Goal: Task Accomplishment & Management: Check status

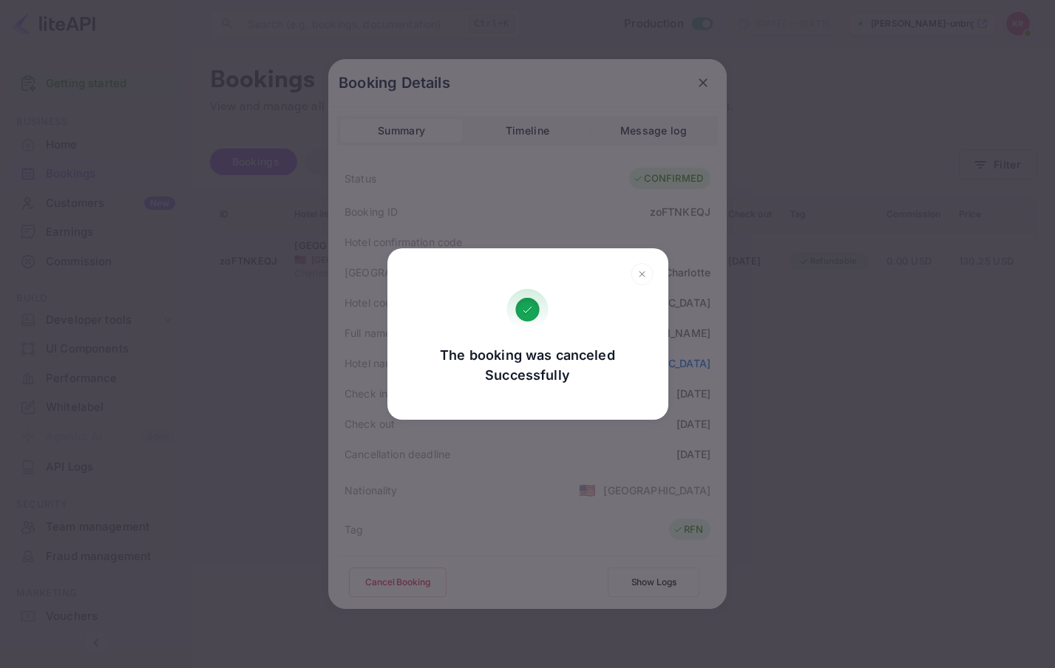
click at [639, 273] on icon at bounding box center [642, 274] width 23 height 22
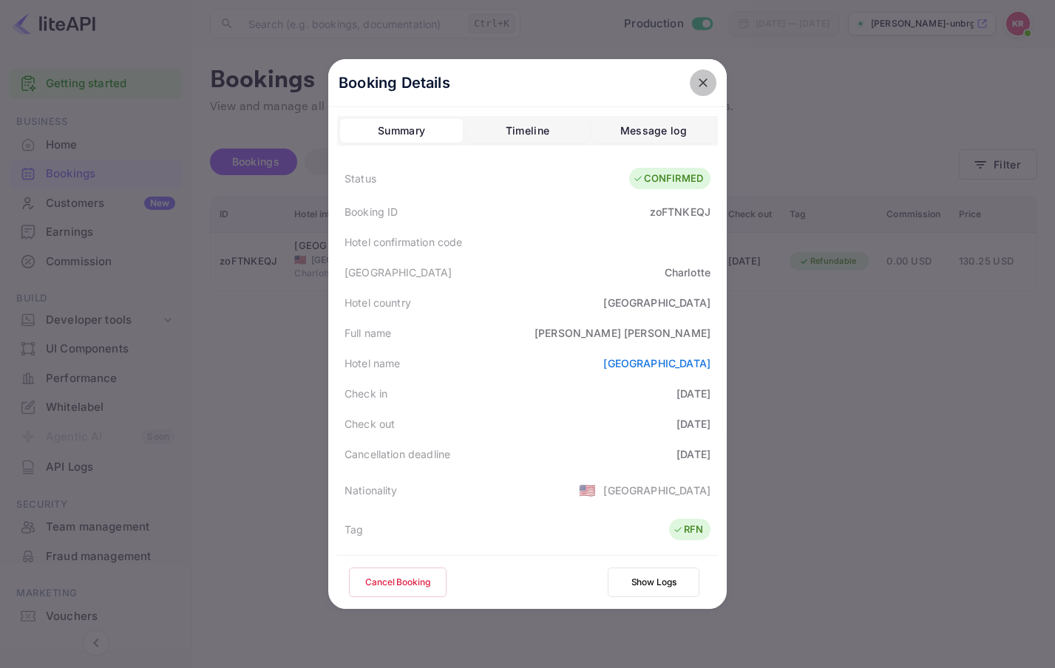
drag, startPoint x: 697, startPoint y: 81, endPoint x: 807, endPoint y: 80, distance: 110.2
click at [697, 82] on icon "close" at bounding box center [703, 82] width 15 height 15
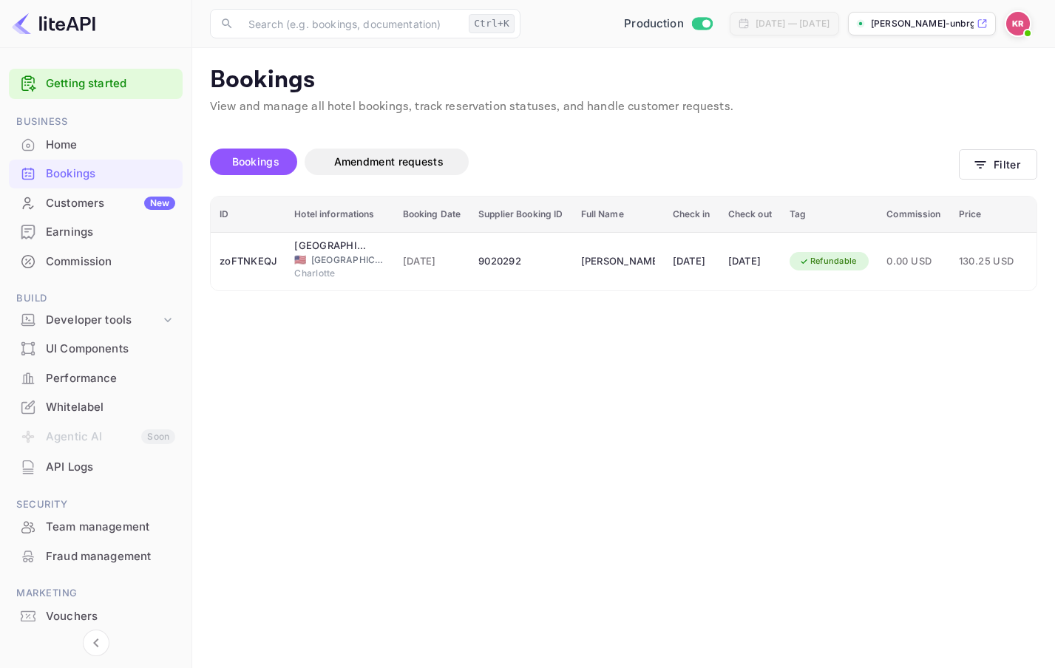
click at [1017, 30] on img at bounding box center [1018, 24] width 24 height 24
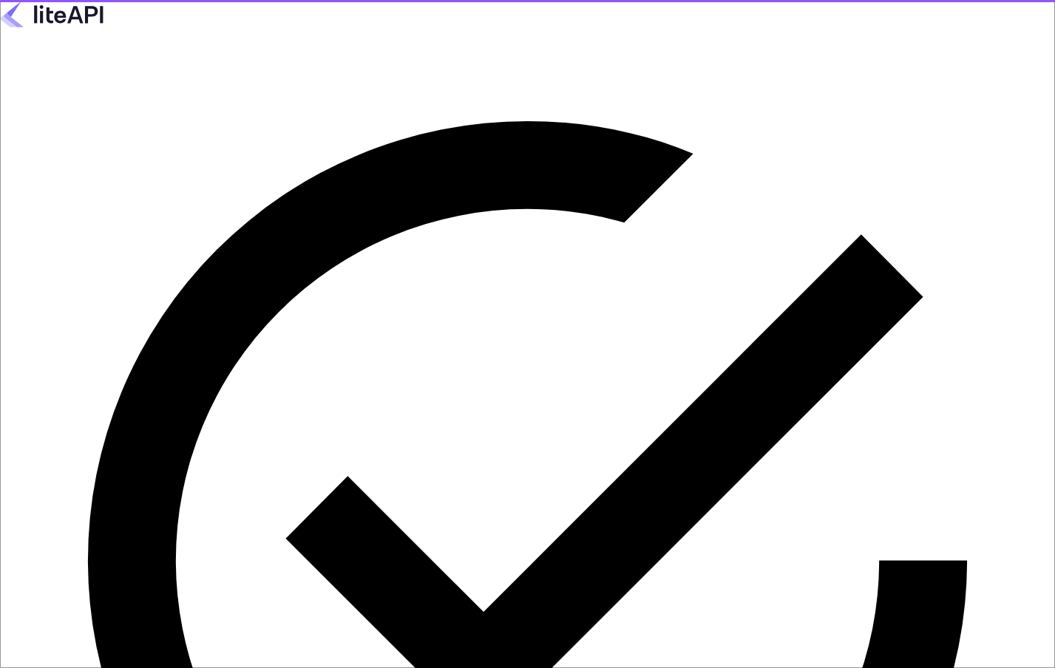
type input "[EMAIL_ADDRESS][DOMAIN_NAME]"
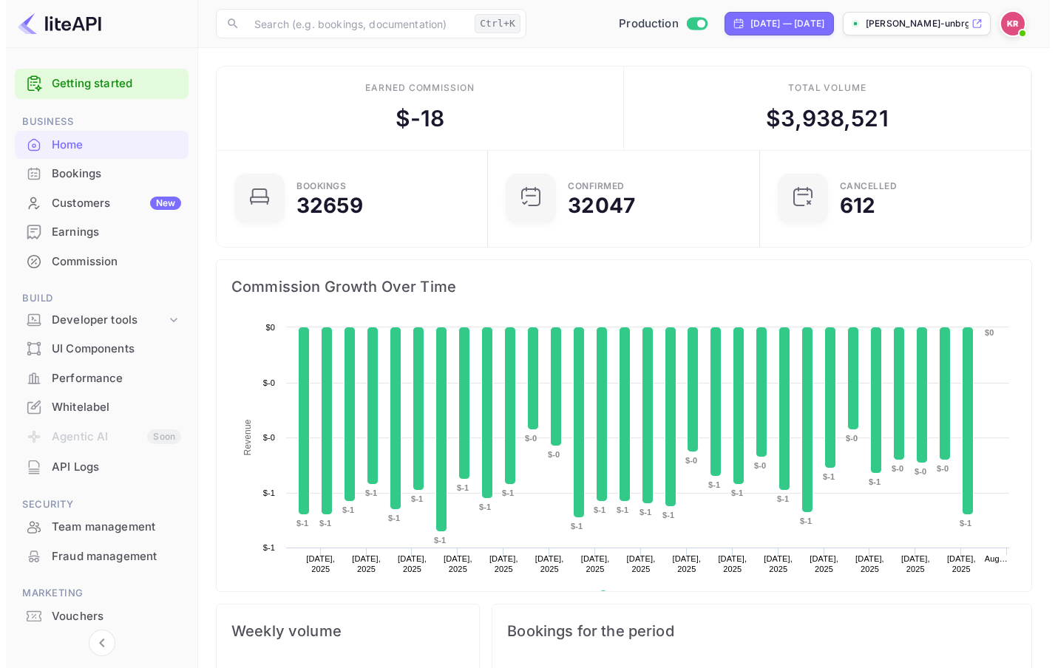
scroll to position [229, 252]
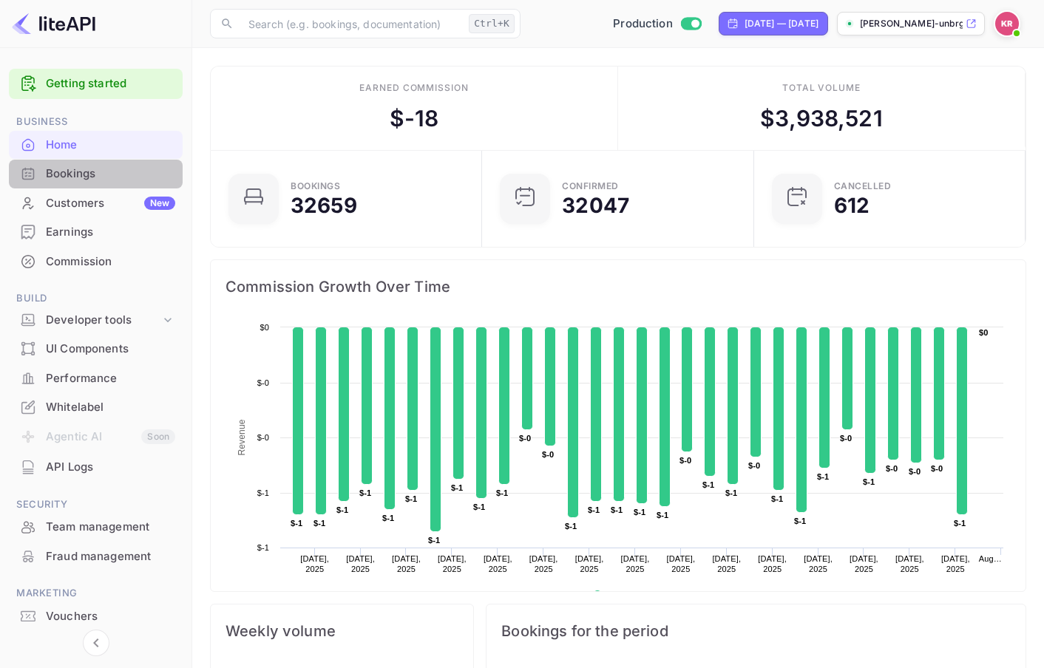
click at [72, 180] on div "Bookings" at bounding box center [110, 174] width 129 height 17
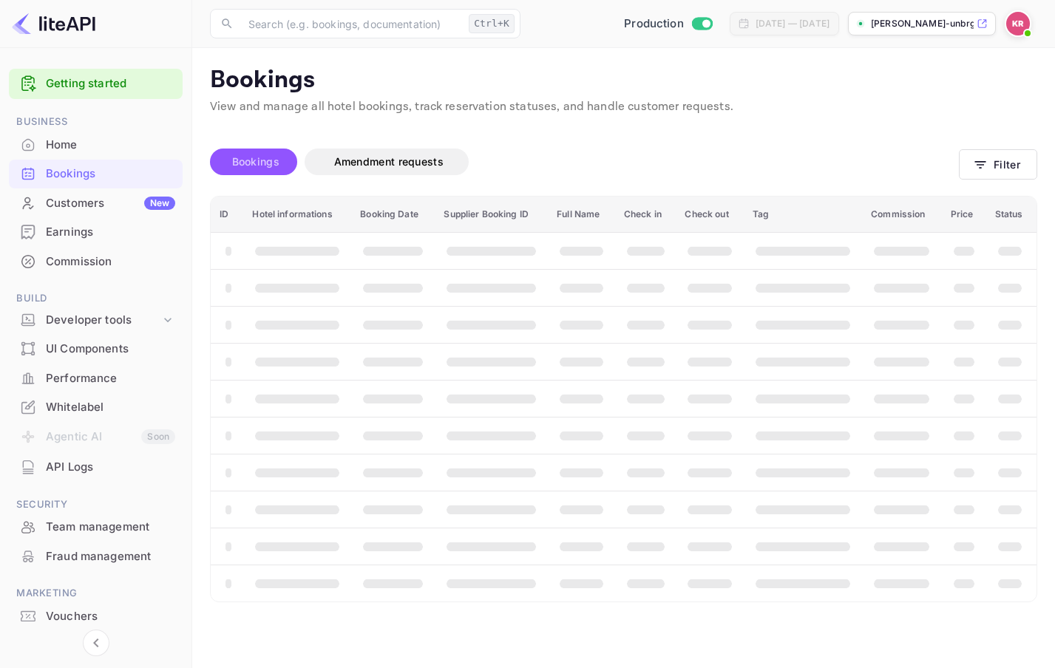
click at [275, 168] on span "Bookings" at bounding box center [256, 162] width 62 height 18
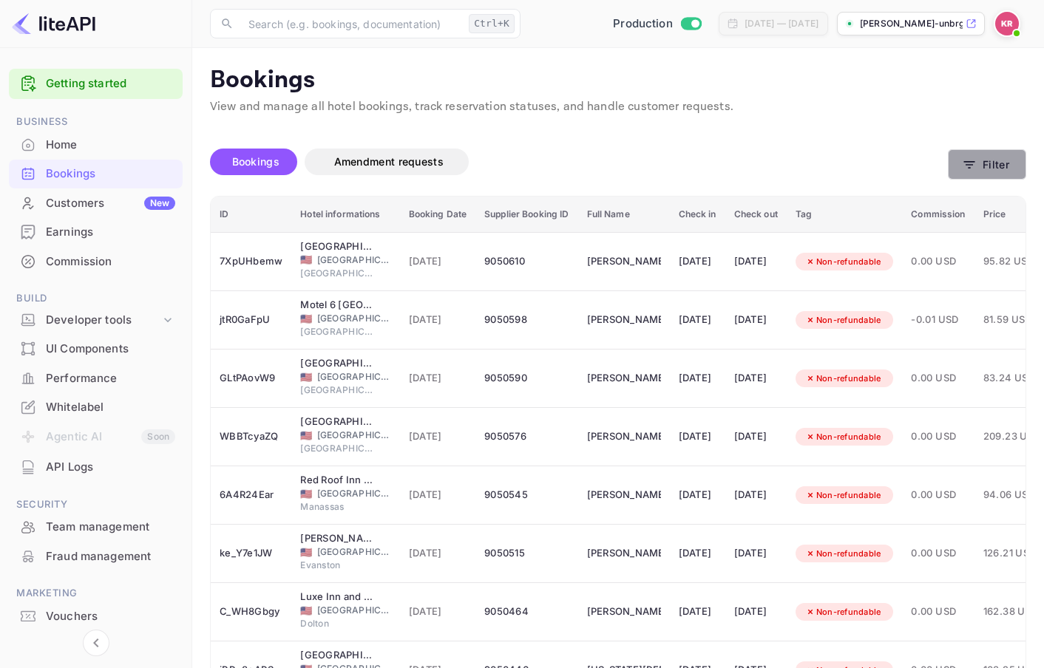
click at [984, 158] on button "Filter" at bounding box center [987, 164] width 78 height 30
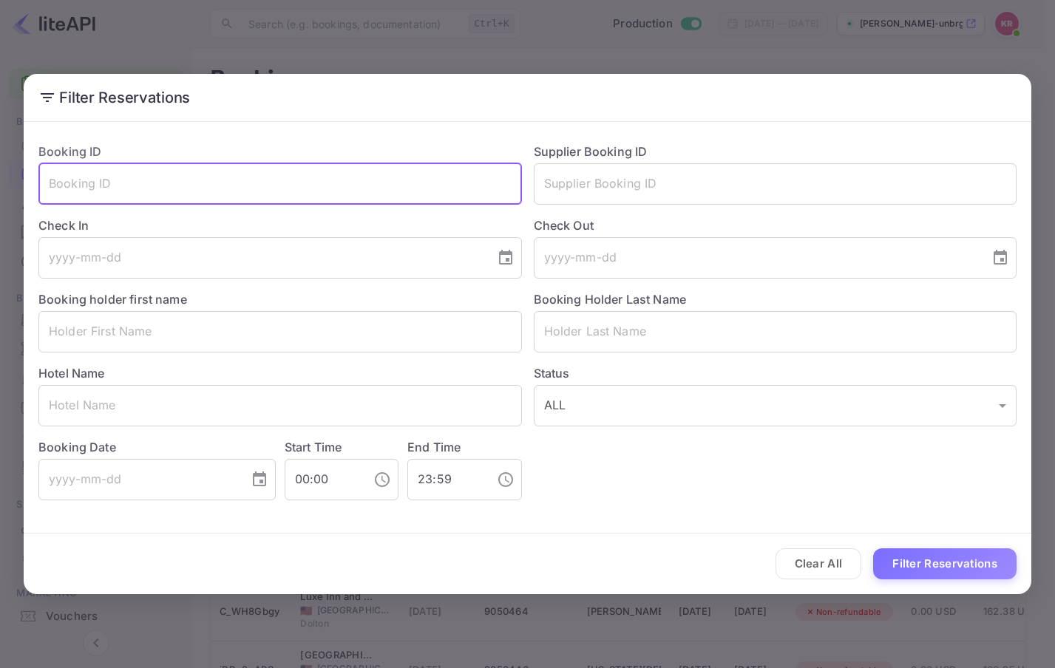
click at [107, 192] on input "text" at bounding box center [279, 183] width 483 height 41
paste input "ixWz-ibcj"
click at [941, 563] on button "Filter Reservations" at bounding box center [944, 564] width 143 height 32
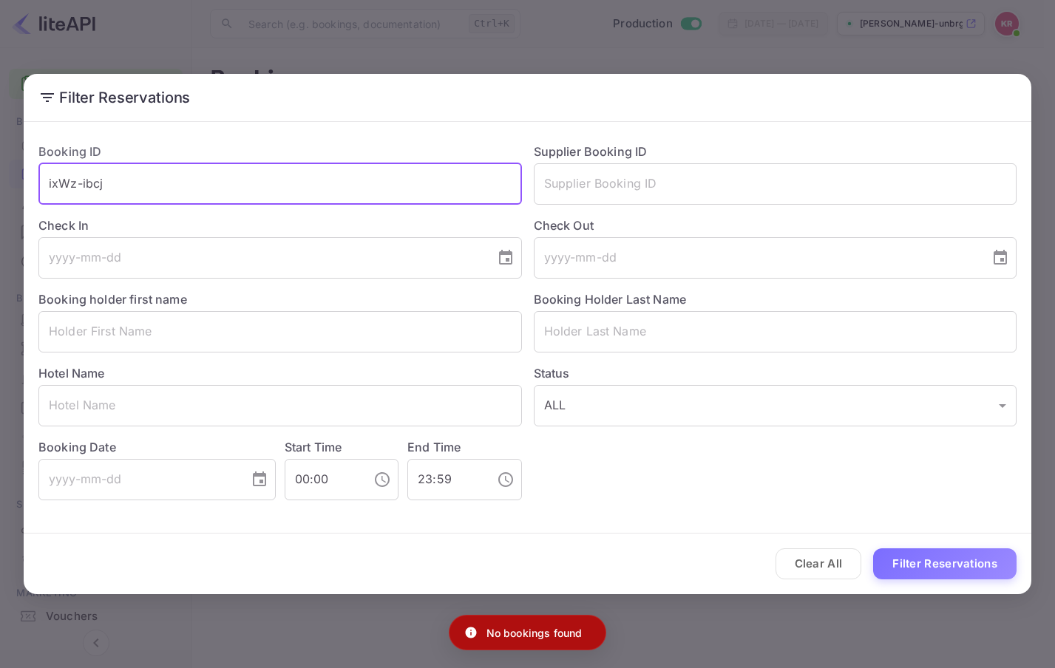
click at [54, 181] on input "ixWz-ibcj" at bounding box center [279, 183] width 483 height 41
type input "ixWz-ibcj"
click at [873, 548] on button "Filter Reservations" at bounding box center [944, 564] width 143 height 32
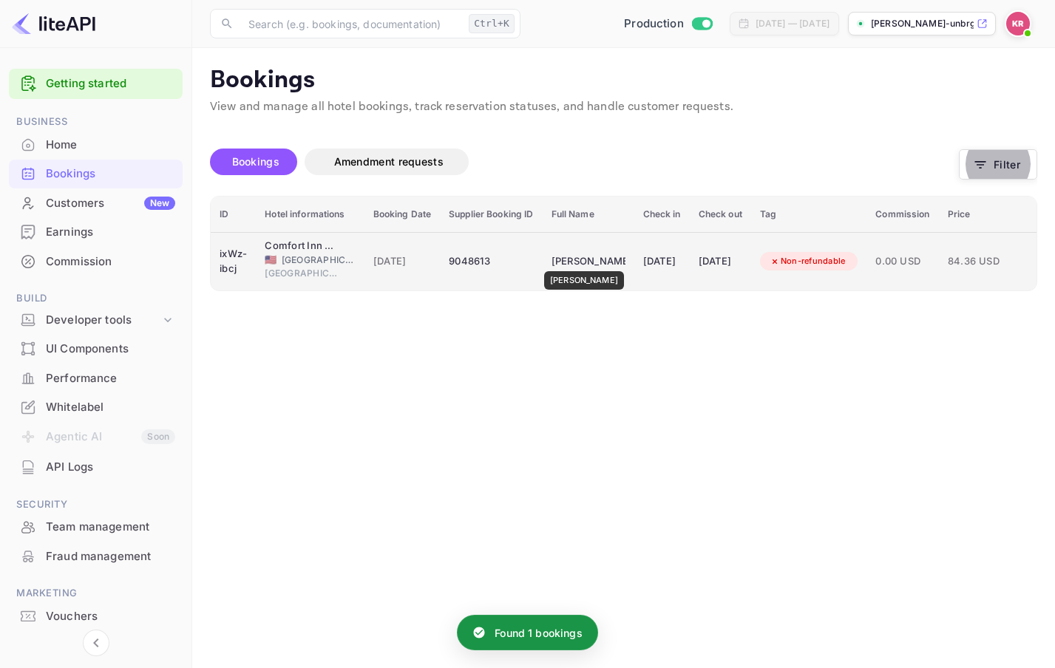
click at [574, 261] on div "Casey Bierd" at bounding box center [588, 262] width 74 height 24
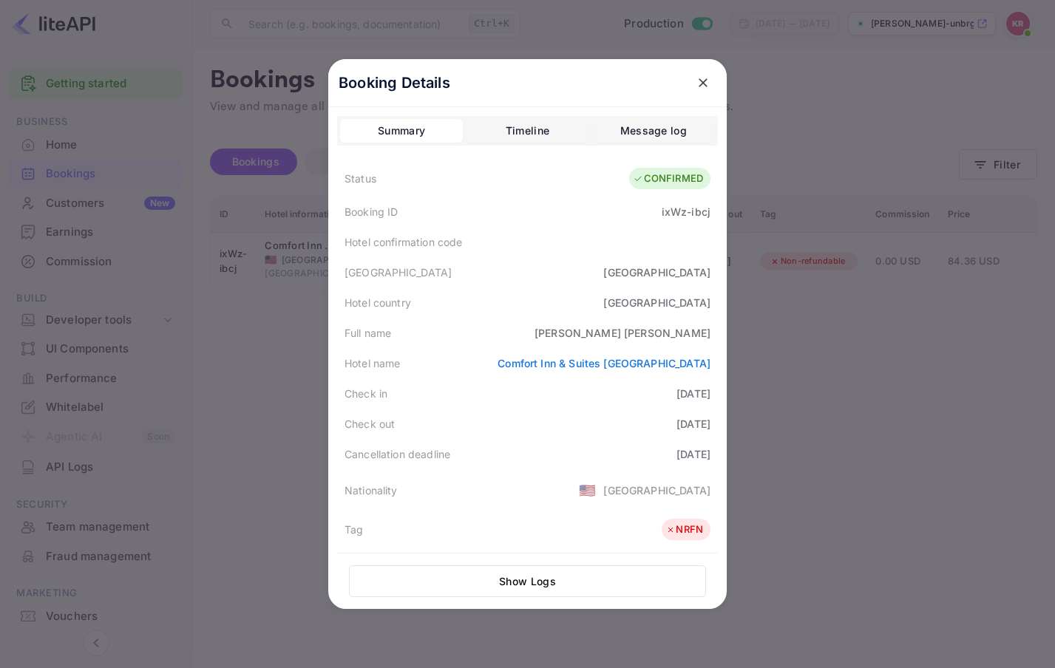
scroll to position [74, 0]
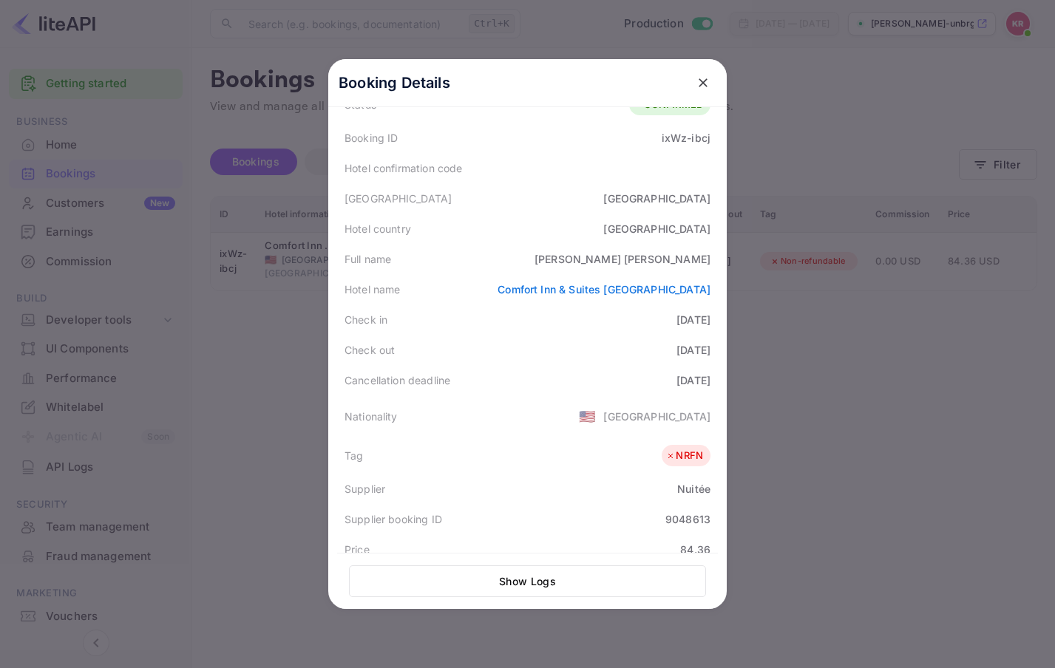
click at [665, 518] on div "9048613" at bounding box center [687, 520] width 45 height 16
copy div "9048613"
